Goal: Task Accomplishment & Management: Use online tool/utility

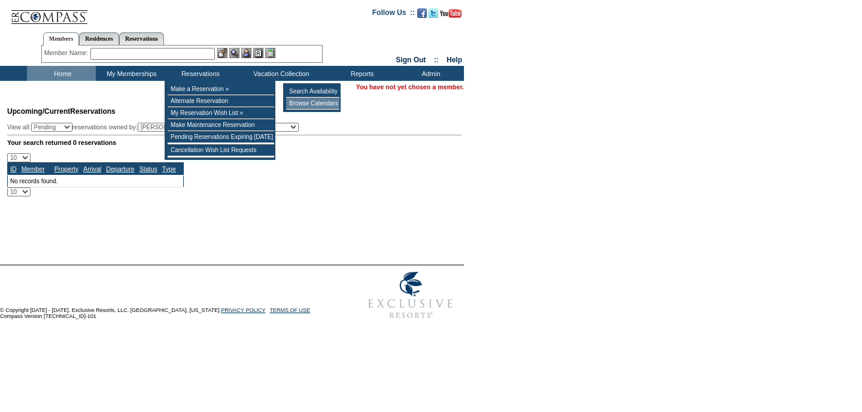
click at [299, 105] on td "Browse Calendars" at bounding box center [312, 104] width 53 height 12
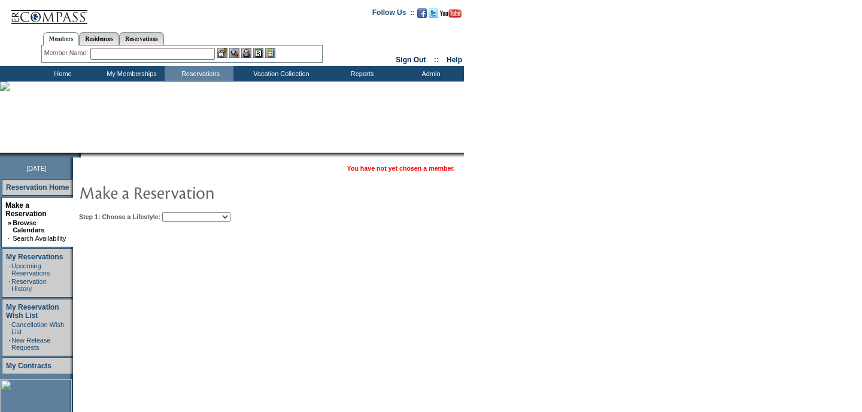
click at [211, 227] on td "You have not yet chosen a member. Step 1: Choose a Lifestyle: Beach Leisure Met…" at bounding box center [305, 375] width 464 height 437
click at [207, 219] on select "Beach Leisure Metropolitan Mountain OIAL for Adventure OIAL for Couples OIAL fo…" at bounding box center [196, 217] width 68 height 10
select select "Beach"
click at [182, 212] on select "Beach Leisure Metropolitan Mountain OIAL for Adventure OIAL for Couples OIAL fo…" at bounding box center [196, 217] width 68 height 10
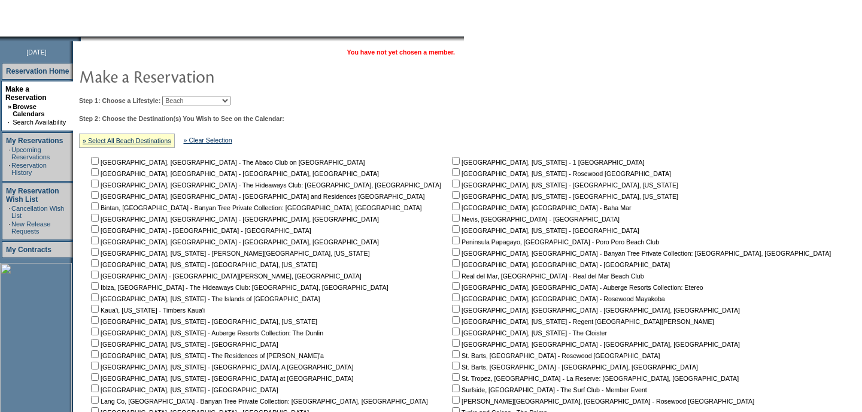
scroll to position [123, 0]
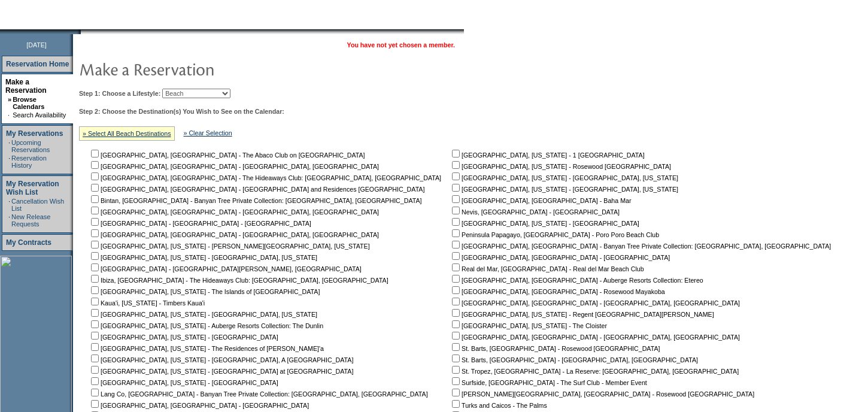
click at [452, 359] on input "checkbox" at bounding box center [456, 358] width 8 height 8
checkbox input "true"
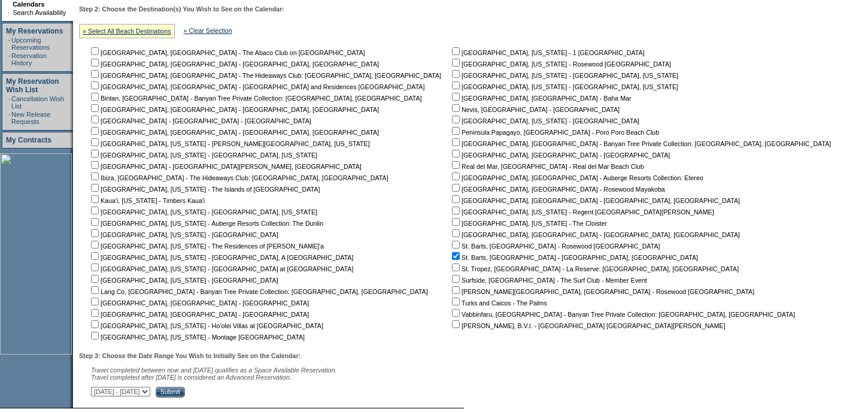
scroll to position [303, 0]
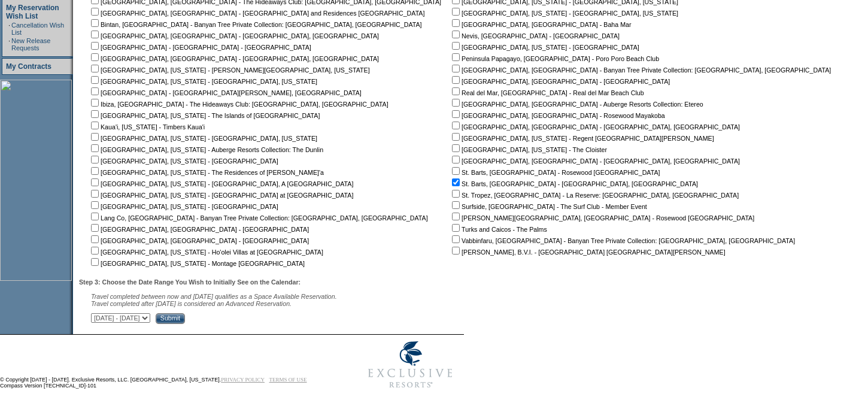
click at [150, 317] on select "September 2, 2025 - October 17, 2025 October 18, 2025 - December 1, 2025 Decemb…" at bounding box center [120, 318] width 59 height 10
select select "2/25/2027|4/10/2027"
click at [98, 313] on select "September 2, 2025 - October 17, 2025 October 18, 2025 - December 1, 2025 Decemb…" at bounding box center [120, 318] width 59 height 10
click at [185, 313] on input "Submit" at bounding box center [170, 318] width 29 height 11
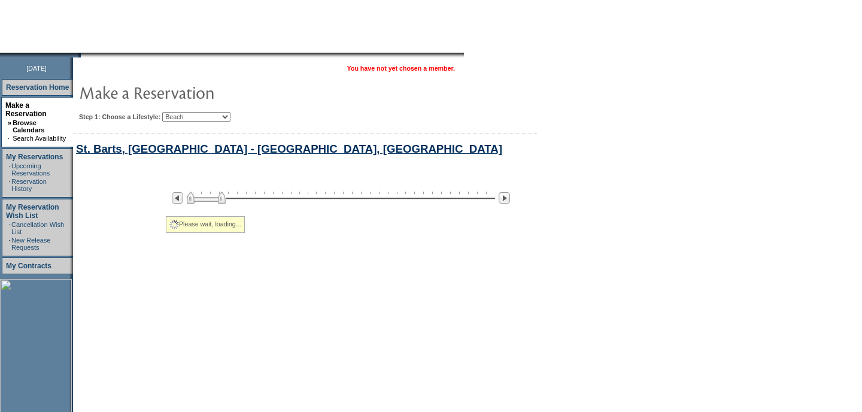
select select "Beach"
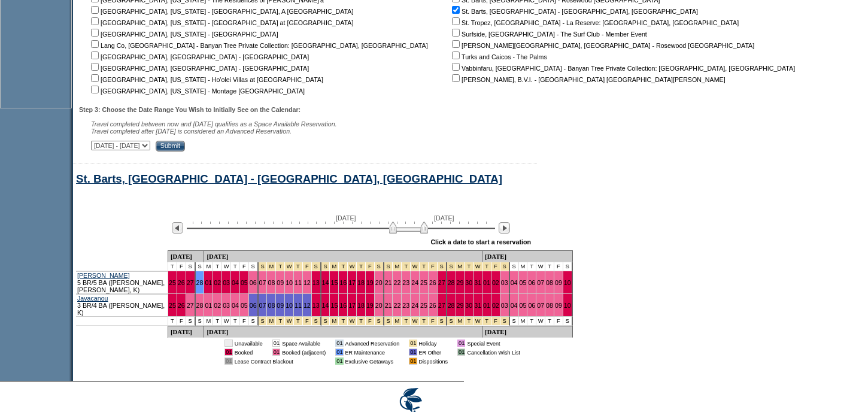
scroll to position [484, 0]
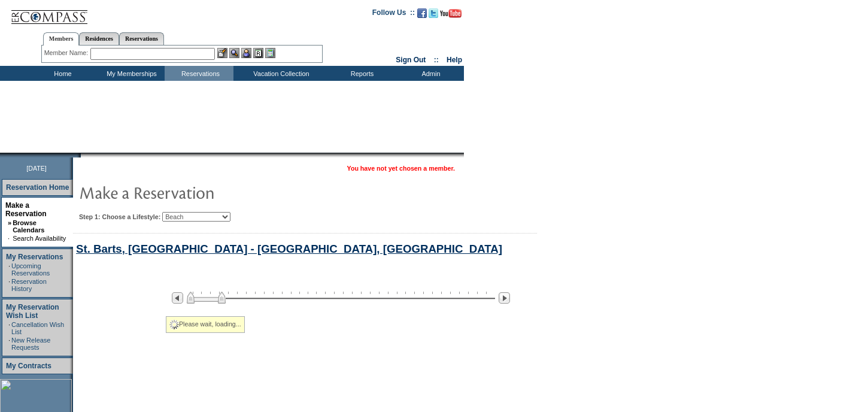
select select "Beach"
